Goal: Information Seeking & Learning: Learn about a topic

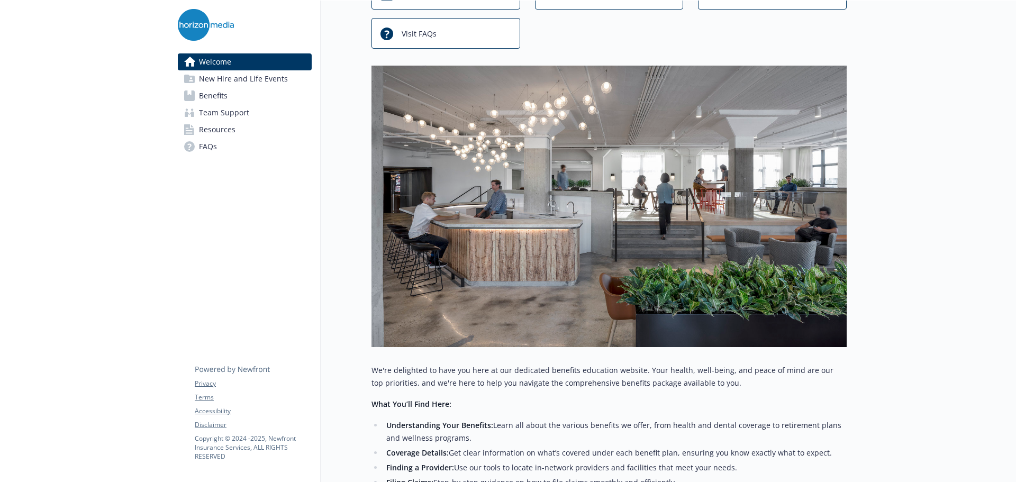
scroll to position [106, 0]
